Goal: Transaction & Acquisition: Purchase product/service

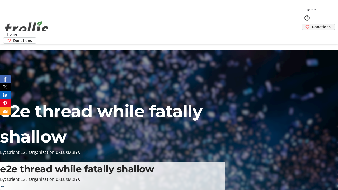
click at [312, 24] on span "Donations" at bounding box center [321, 27] width 19 height 6
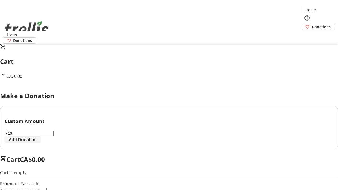
click at [37, 143] on span "Add Donation" at bounding box center [23, 139] width 28 height 6
select select "CA"
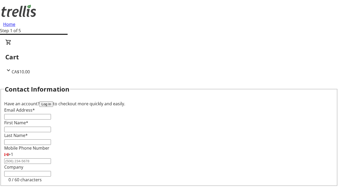
click at [53, 101] on button "Log in" at bounding box center [46, 104] width 14 height 6
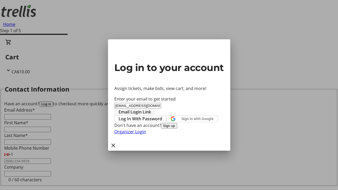
type input "[EMAIL_ADDRESS][DOMAIN_NAME]"
click at [151, 109] on span "Email Login Link" at bounding box center [134, 112] width 32 height 6
